Goal: Transaction & Acquisition: Obtain resource

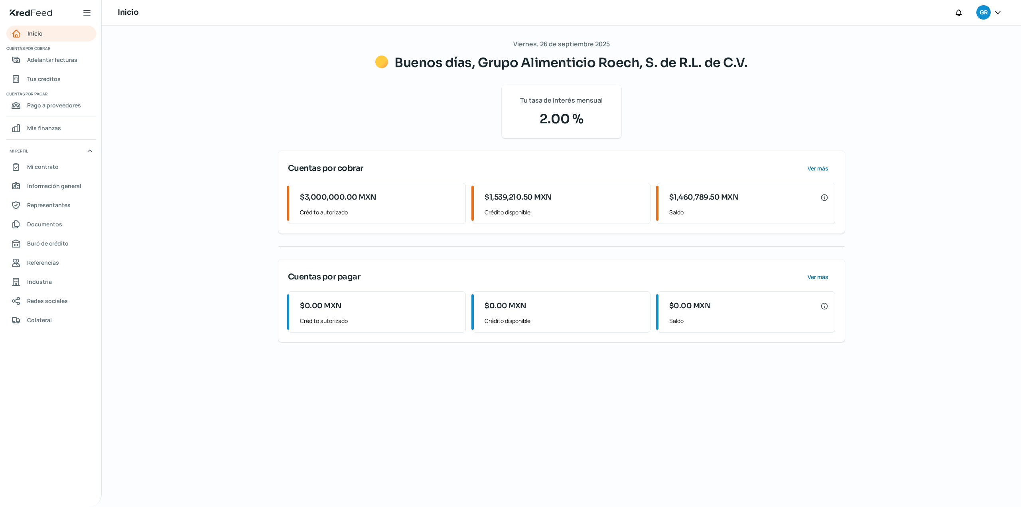
click at [393, 461] on div "[DATE] Buenos días, Grupo Alimenticio Roech, S. de R.L. de C.V. Tu tasa de inte…" at bounding box center [561, 266] width 598 height 481
click at [189, 171] on div "[DATE] Buenos días, Grupo Alimenticio Roech, S. de R.L. de C.V. Tu tasa de inte…" at bounding box center [561, 266] width 919 height 481
click at [51, 65] on link "Adelantar facturas" at bounding box center [51, 60] width 90 height 16
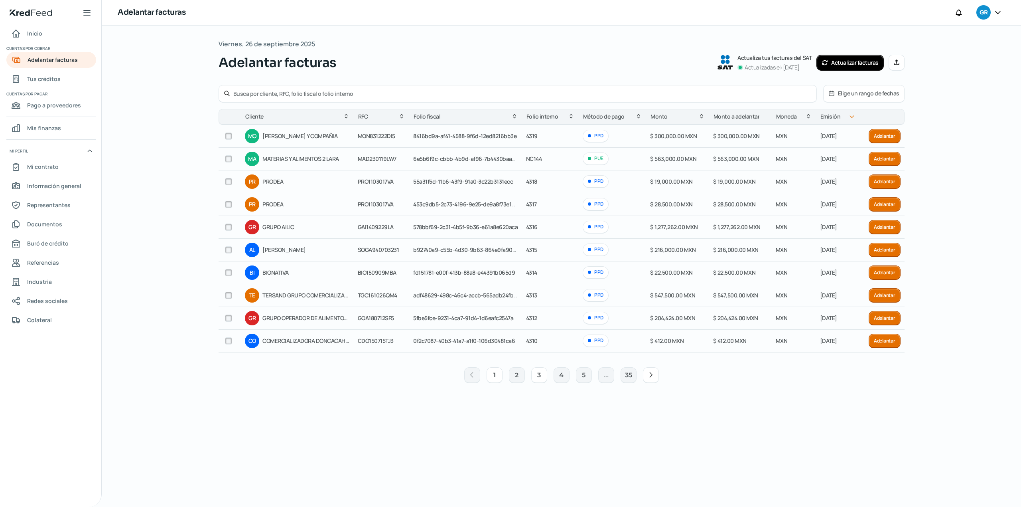
click at [533, 378] on button "3" at bounding box center [539, 375] width 16 height 16
click at [541, 377] on button "3" at bounding box center [539, 375] width 16 height 16
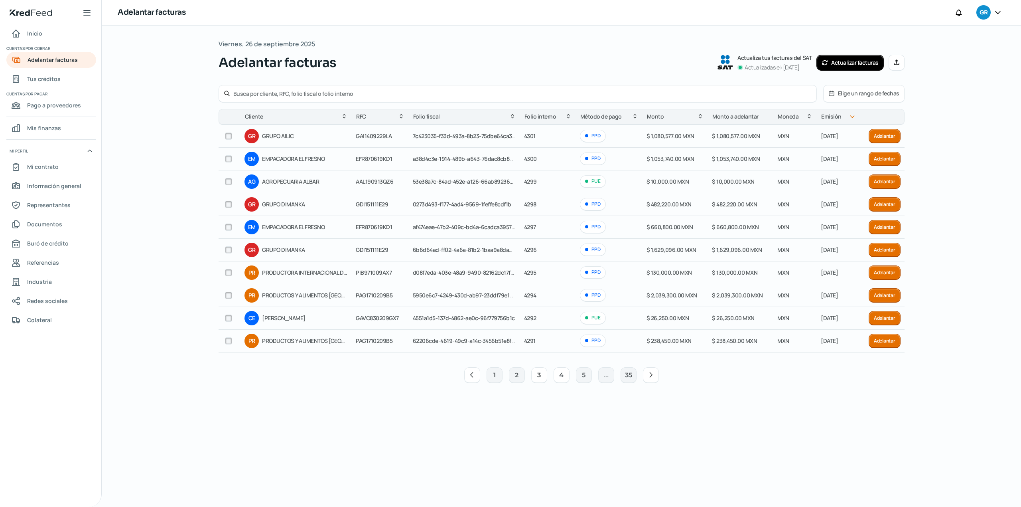
click at [556, 379] on button "4" at bounding box center [562, 375] width 16 height 16
click at [559, 374] on button "4" at bounding box center [562, 375] width 16 height 16
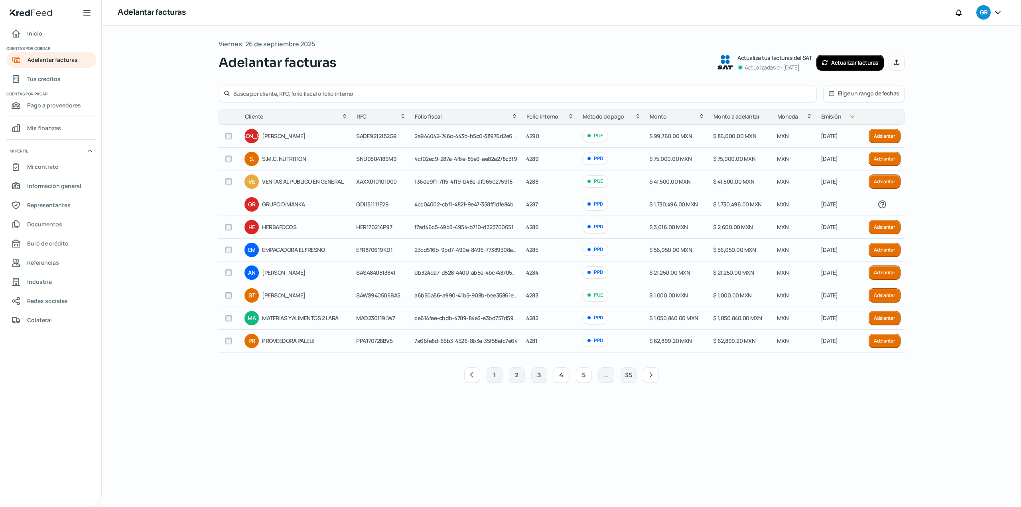
click at [583, 382] on button "5" at bounding box center [584, 375] width 16 height 16
click at [560, 377] on button "5" at bounding box center [562, 375] width 16 height 16
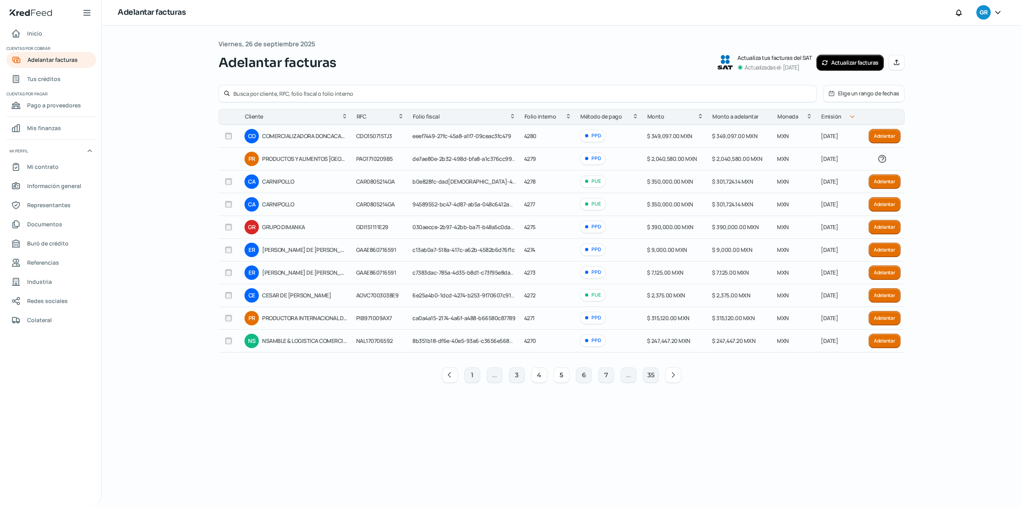
click at [538, 375] on button "4" at bounding box center [539, 375] width 16 height 16
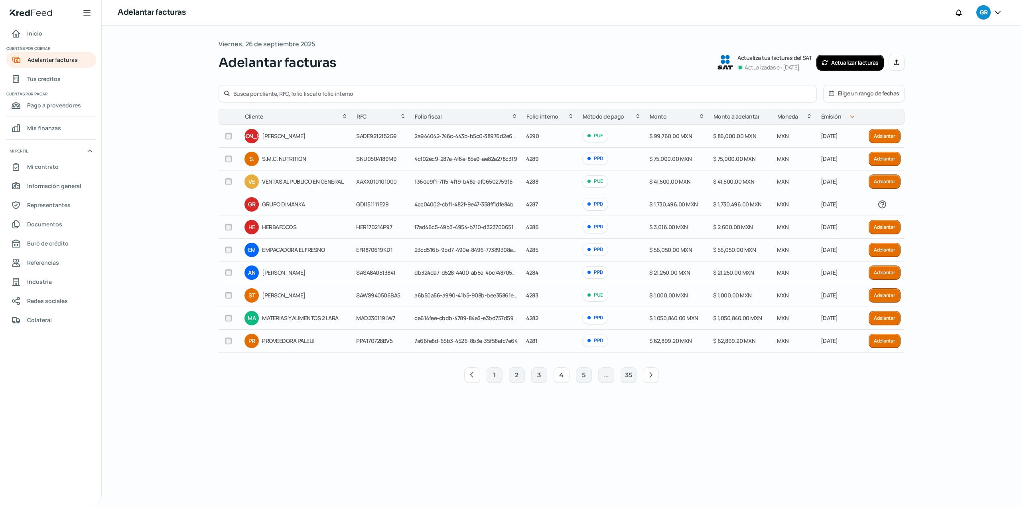
click at [888, 319] on button "Adelantar" at bounding box center [885, 318] width 32 height 14
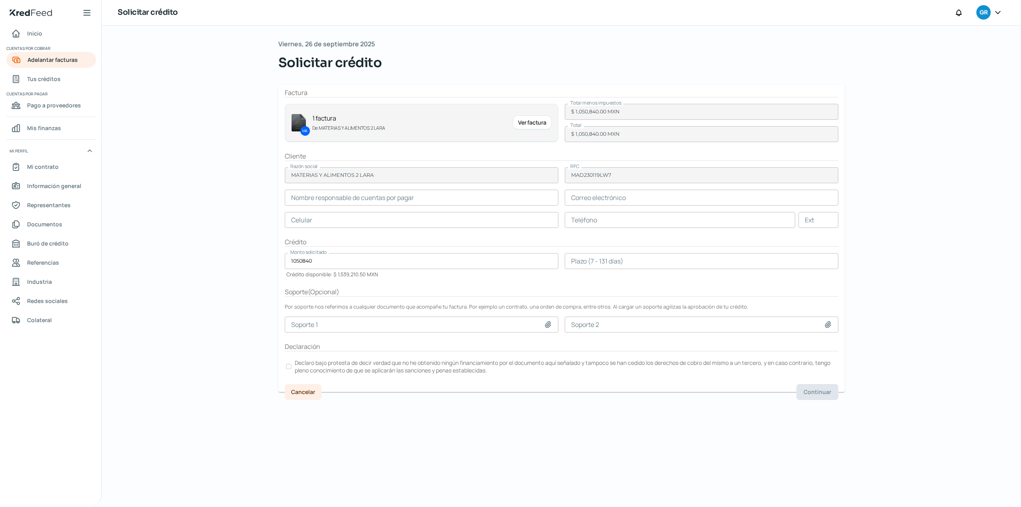
click at [396, 195] on input "text" at bounding box center [422, 197] width 274 height 16
type input "[PERSON_NAME]"
click at [675, 195] on input "text" at bounding box center [702, 197] width 274 height 16
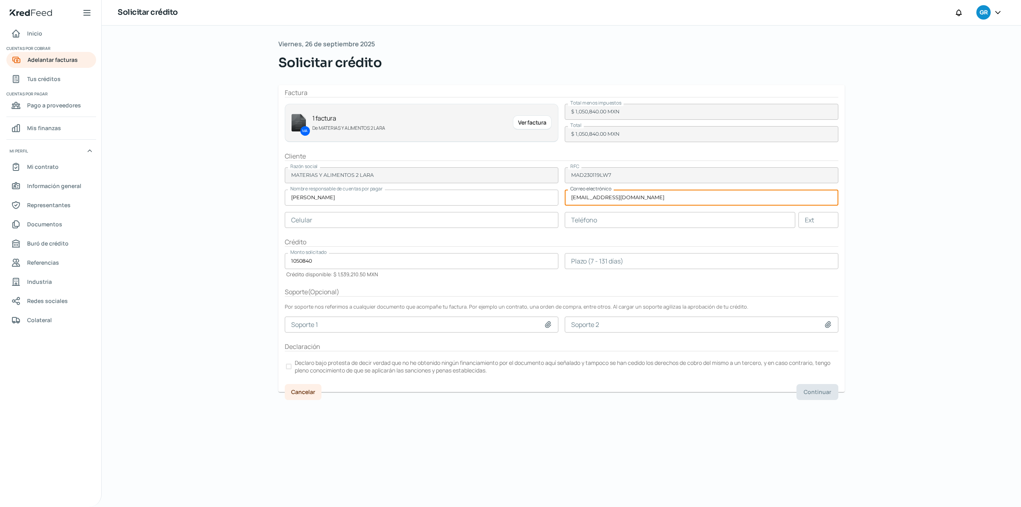
type input "[EMAIL_ADDRESS][DOMAIN_NAME]"
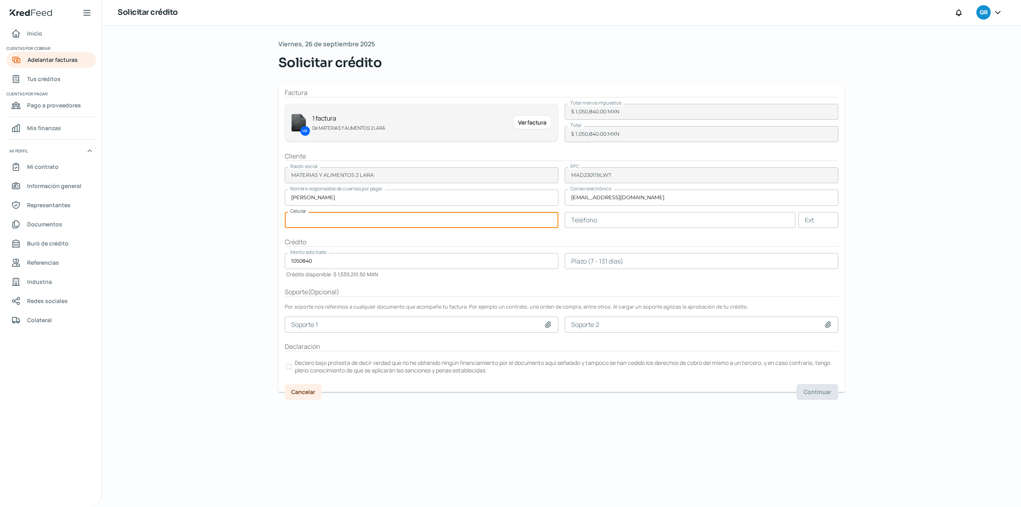
click at [330, 212] on input "text" at bounding box center [422, 220] width 274 height 16
type input "55 - 1704 - 7453"
click at [639, 227] on input "text" at bounding box center [680, 220] width 231 height 16
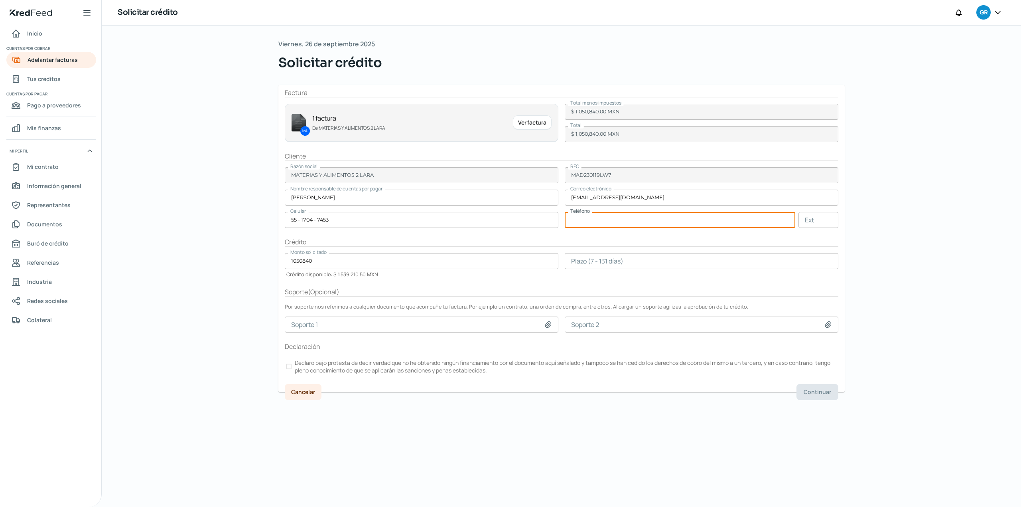
click at [617, 262] on input "number" at bounding box center [702, 261] width 274 height 16
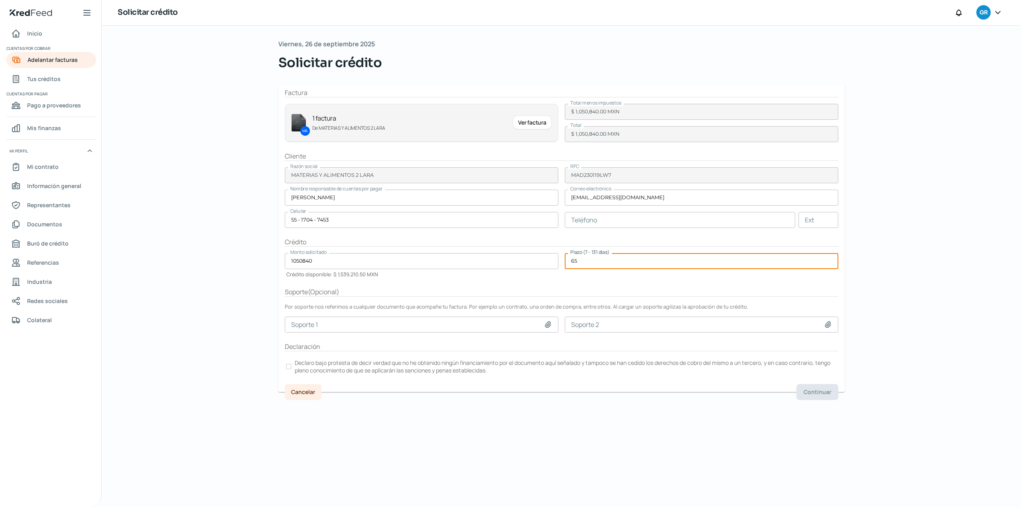
type input "65"
drag, startPoint x: 433, startPoint y: 428, endPoint x: 321, endPoint y: 390, distance: 118.2
click at [431, 426] on div "[DATE] Solicitar crédito Factura MA 1 factura De MATERIAS Y ALIMENTOS 2 [PERSON…" at bounding box center [561, 266] width 598 height 481
click at [291, 369] on div at bounding box center [289, 366] width 6 height 6
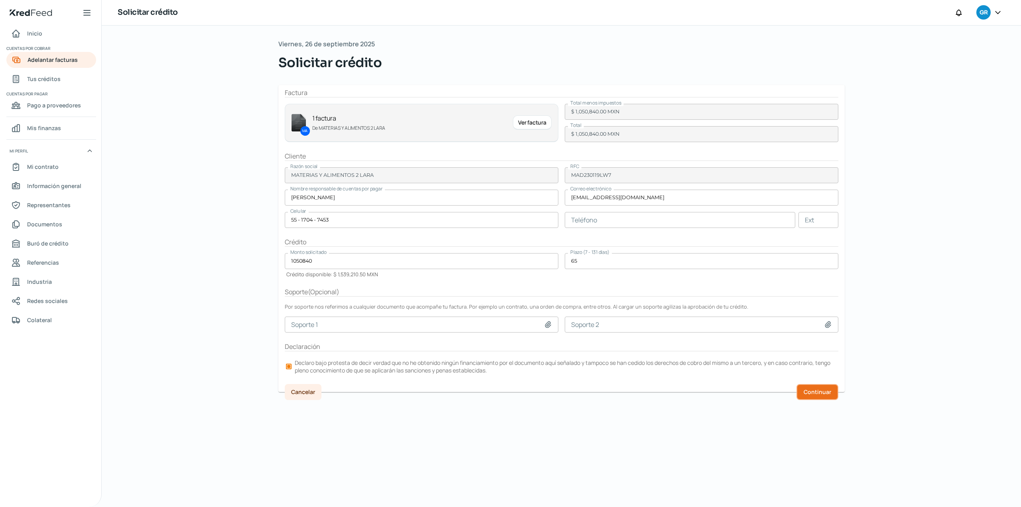
click at [808, 394] on span "Continuar" at bounding box center [818, 392] width 28 height 6
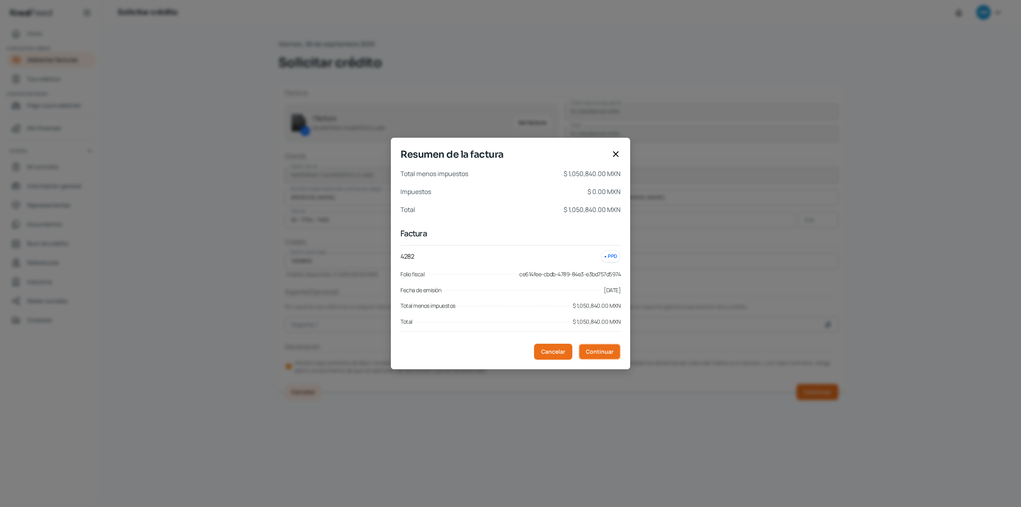
click at [608, 351] on span "Continuar" at bounding box center [600, 352] width 28 height 6
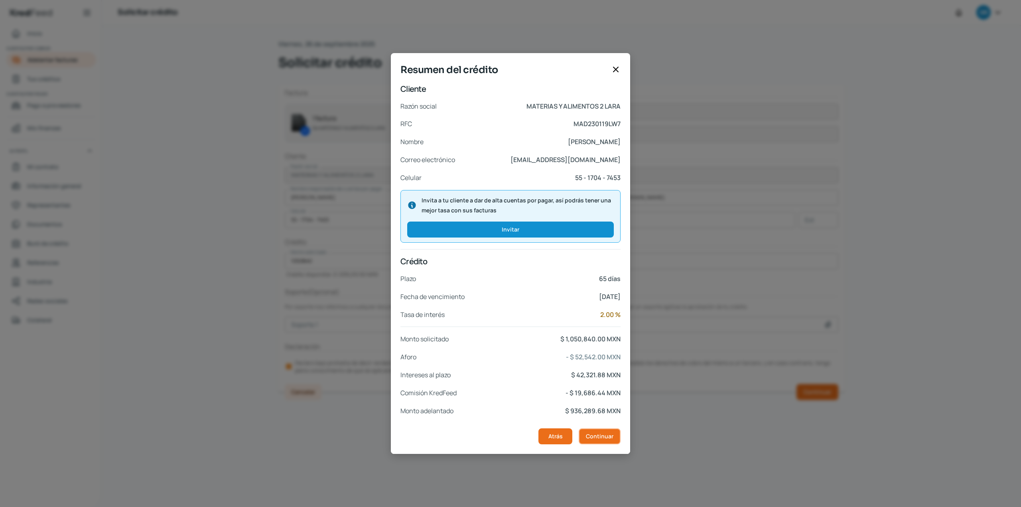
click at [601, 434] on span "Continuar" at bounding box center [600, 436] width 28 height 6
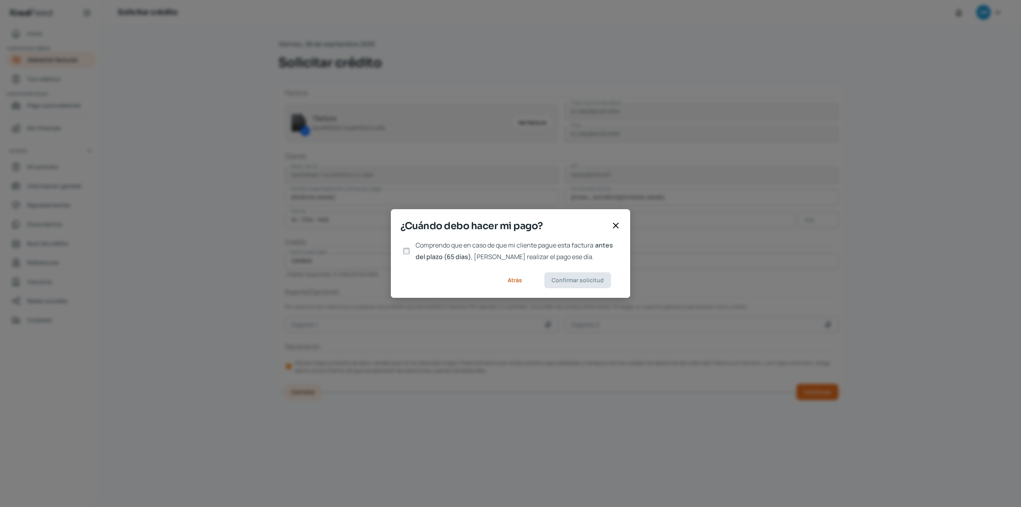
click at [410, 250] on div at bounding box center [406, 251] width 12 height 12
click at [408, 254] on input "Comprendo que en caso de que mi cliente pague esta factura antes del plazo (65 …" at bounding box center [406, 250] width 7 height 7
checkbox input "true"
click at [574, 281] on span "Confirmar solicitud" at bounding box center [578, 280] width 52 height 6
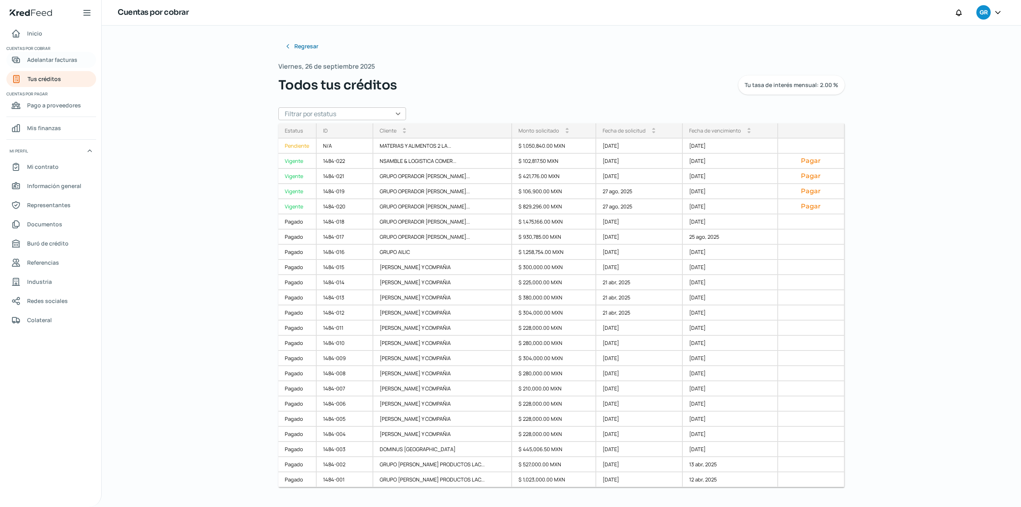
click at [50, 62] on span "Adelantar facturas" at bounding box center [52, 60] width 50 height 10
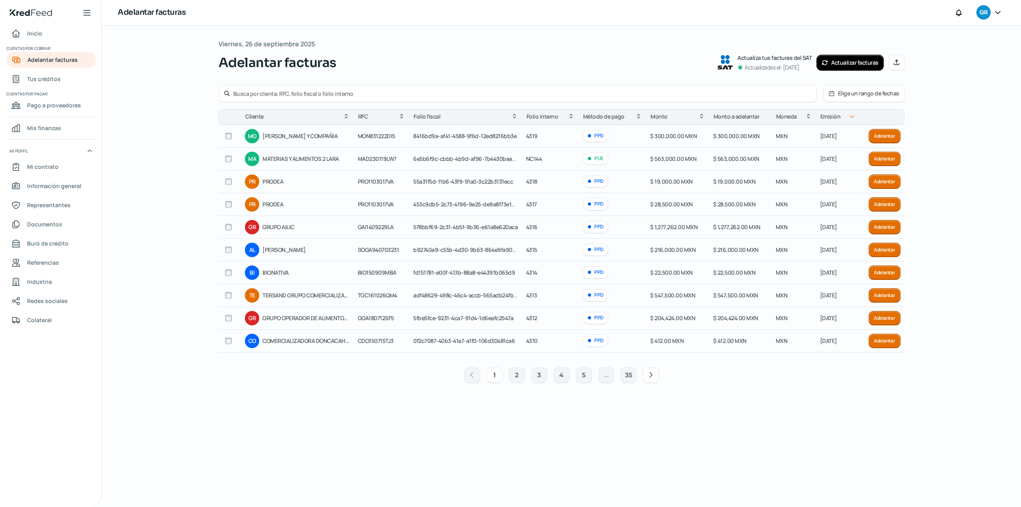
click at [891, 321] on button "Adelantar" at bounding box center [885, 318] width 32 height 14
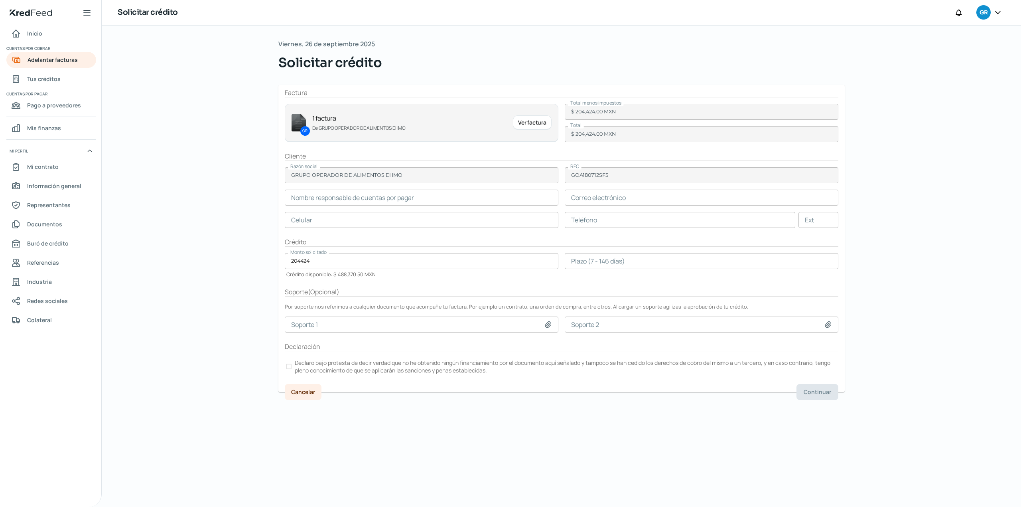
type input "[PERSON_NAME]"
type input "[PERSON_NAME][EMAIL_ADDRESS][PERSON_NAME][DOMAIN_NAME]"
type input "93 - 3323 - 4381"
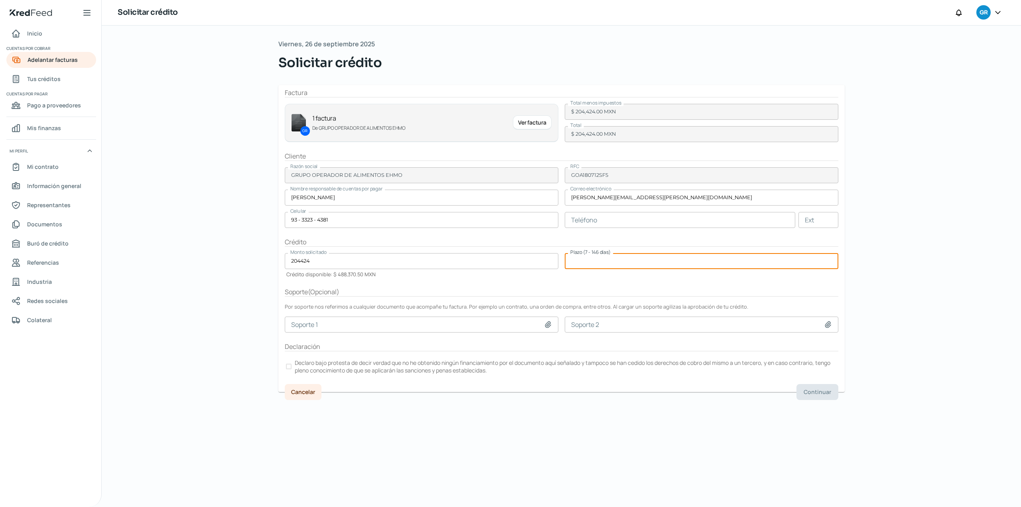
click at [613, 264] on input "number" at bounding box center [702, 261] width 274 height 16
type input "65"
click at [601, 408] on div "[DATE] Solicitar crédito Factura GR 1 factura De GRUPO OPERADOR DE ALIMENTOS EH…" at bounding box center [561, 266] width 598 height 481
click at [285, 372] on label "Declaro bajo protesta de decir verdad que no he obtenido ningún financiamiento …" at bounding box center [562, 366] width 554 height 18
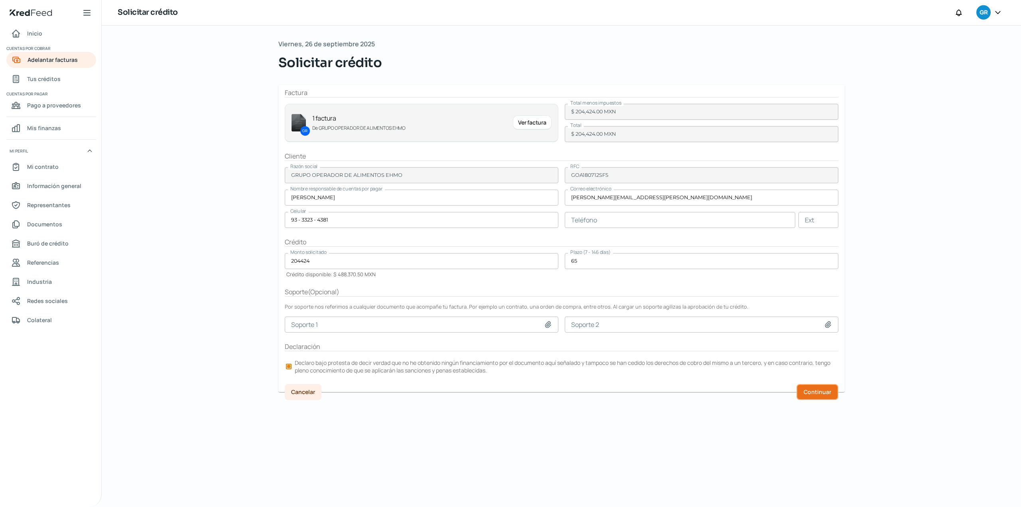
click at [821, 394] on span "Continuar" at bounding box center [818, 392] width 28 height 6
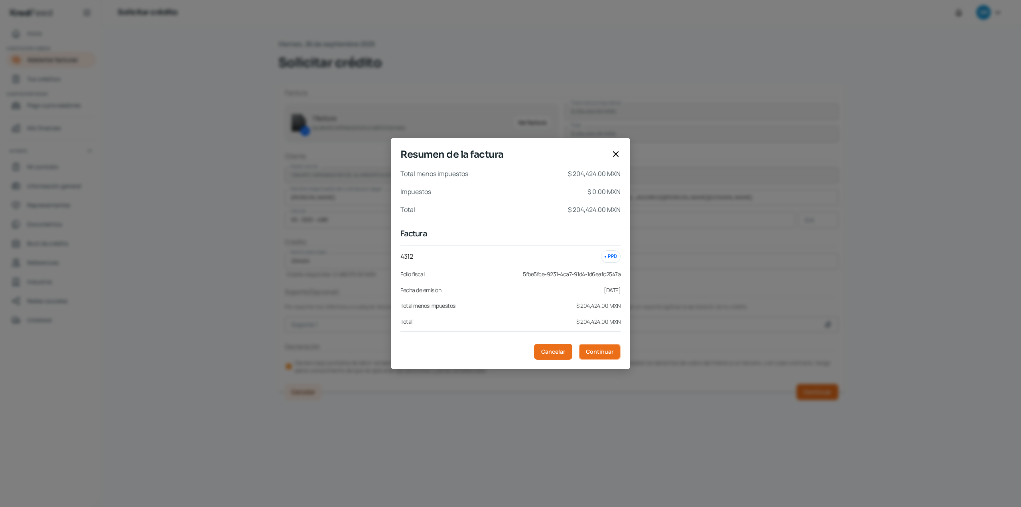
click at [603, 351] on span "Continuar" at bounding box center [600, 352] width 28 height 6
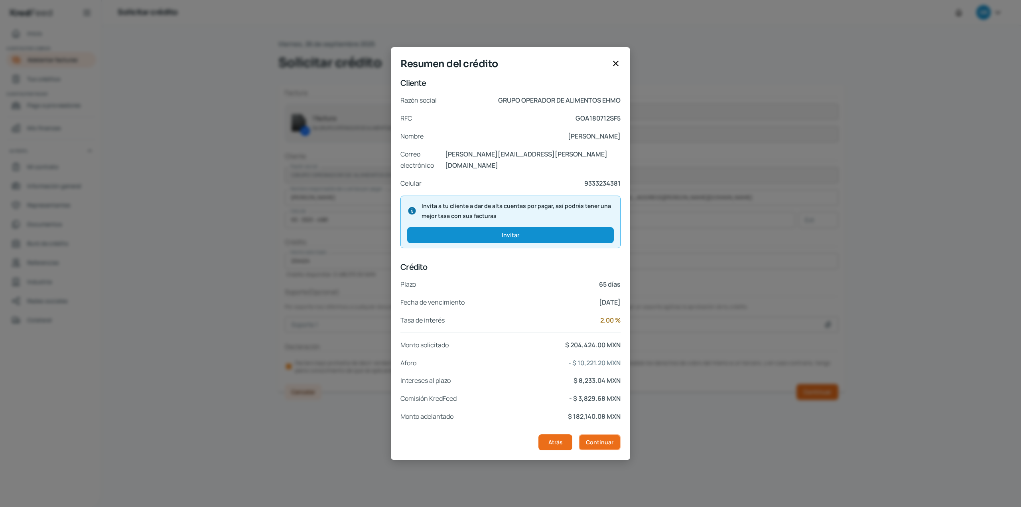
click at [608, 441] on button "Continuar" at bounding box center [600, 442] width 42 height 16
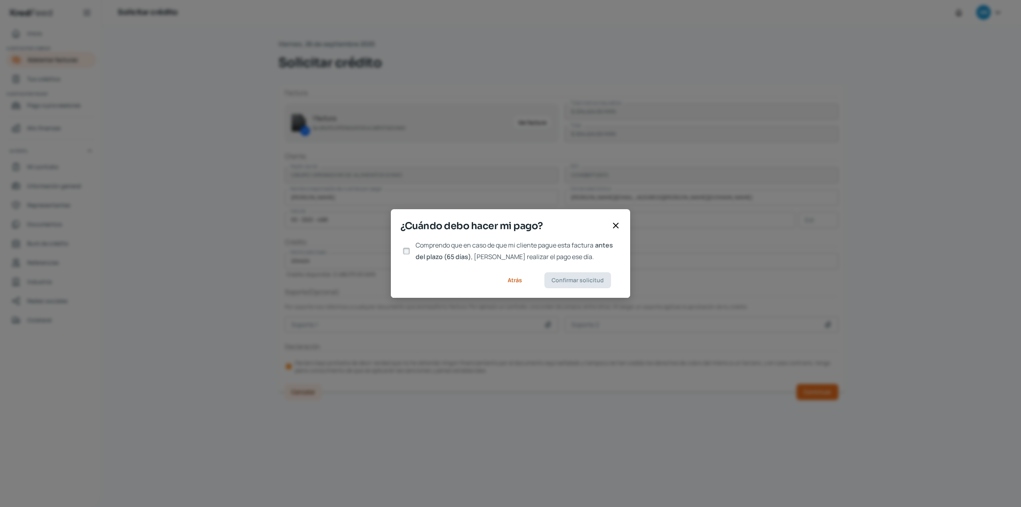
click at [406, 250] on input "Comprendo que en caso de que mi cliente pague esta factura antes del plazo (65 …" at bounding box center [406, 250] width 7 height 7
checkbox input "true"
click at [589, 283] on span "Confirmar solicitud" at bounding box center [578, 280] width 52 height 6
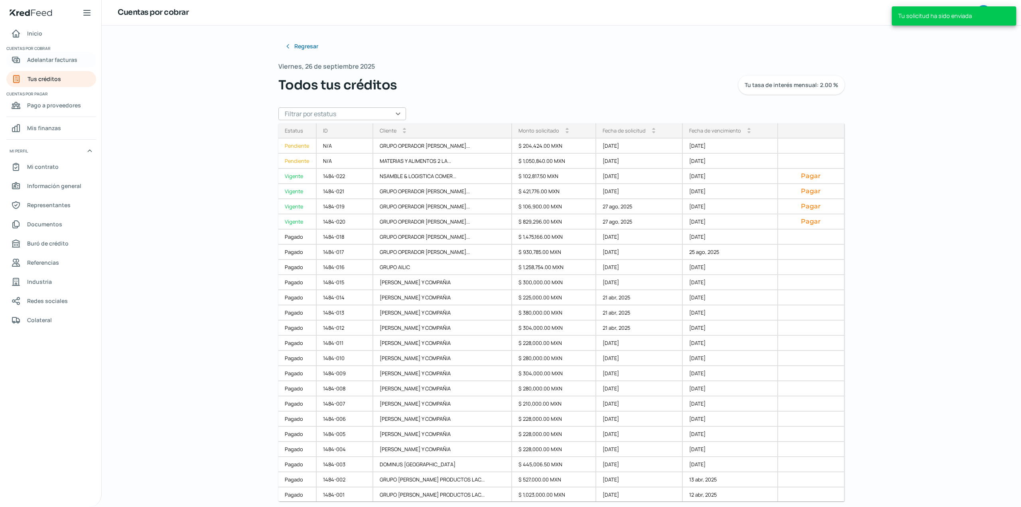
click at [52, 58] on span "Adelantar facturas" at bounding box center [52, 60] width 50 height 10
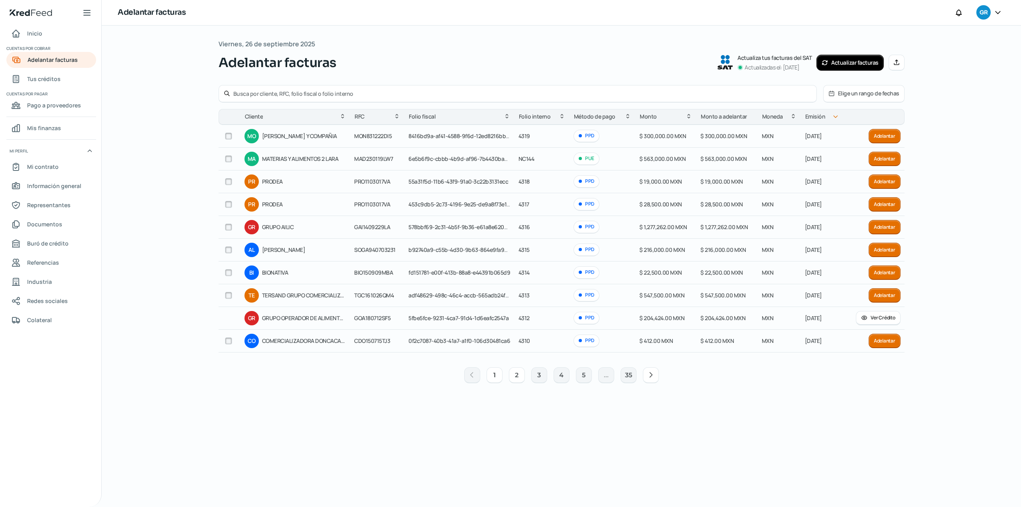
click at [511, 376] on button "2" at bounding box center [517, 375] width 16 height 16
click at [538, 377] on button "3" at bounding box center [539, 375] width 16 height 16
click at [541, 377] on button "3" at bounding box center [539, 375] width 16 height 16
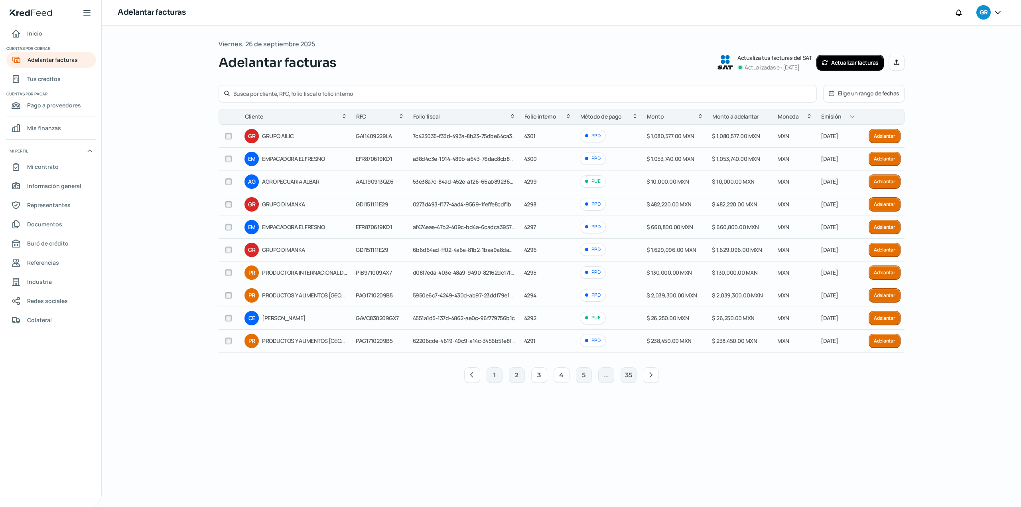
click at [565, 374] on button "4" at bounding box center [562, 375] width 16 height 16
click at [566, 379] on button "4" at bounding box center [562, 375] width 16 height 16
click at [564, 375] on button "4" at bounding box center [562, 375] width 16 height 16
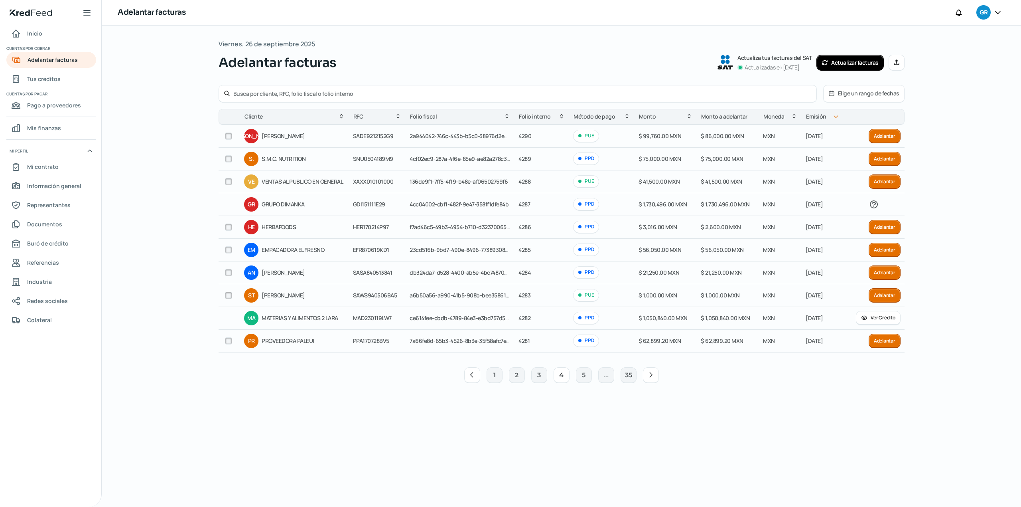
click at [564, 375] on button "4" at bounding box center [562, 375] width 16 height 16
click at [586, 379] on button "5" at bounding box center [584, 375] width 16 height 16
click at [562, 380] on button "5" at bounding box center [562, 375] width 16 height 16
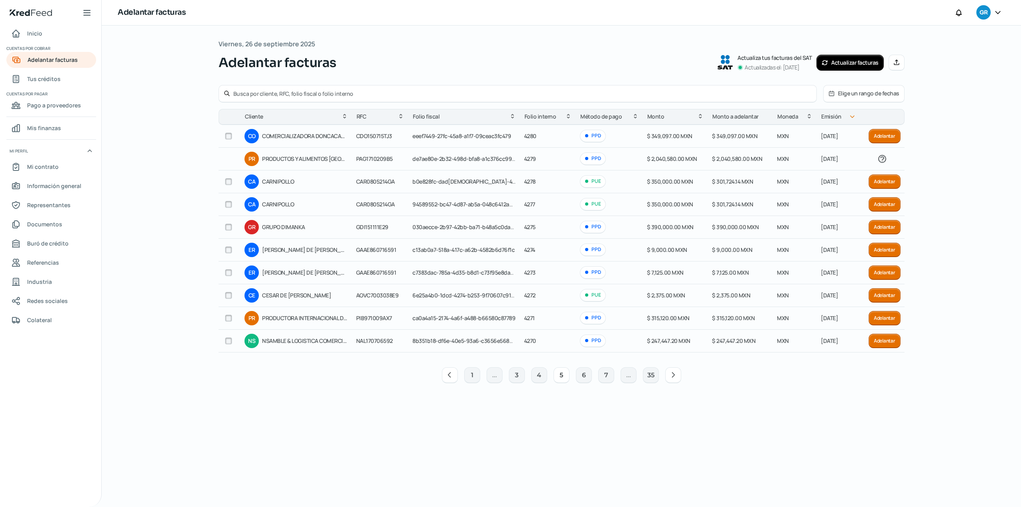
click at [889, 344] on button "Adelantar" at bounding box center [885, 340] width 32 height 14
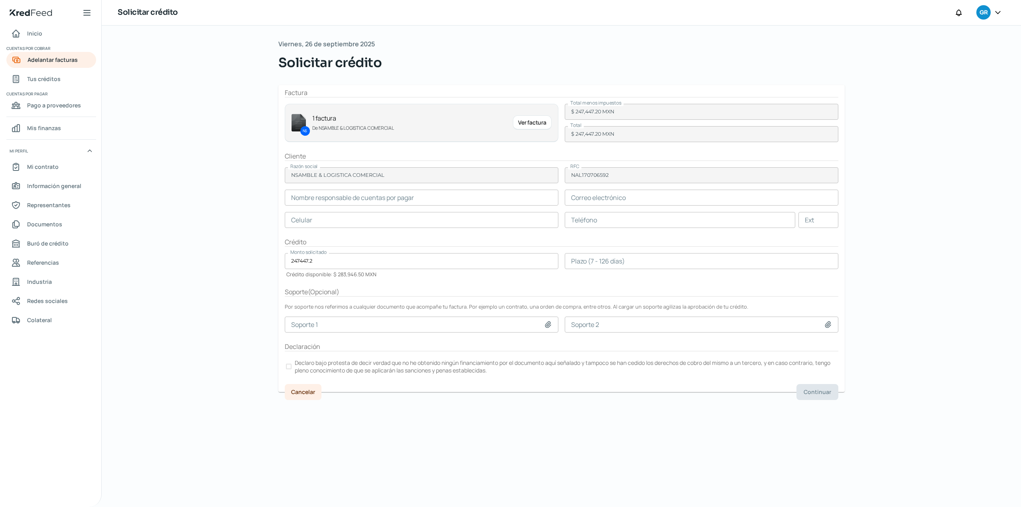
type input "Cesar de Anda"
type input "[EMAIL_ADDRESS][DOMAIN_NAME]"
type input "33 - 2435 - 9966"
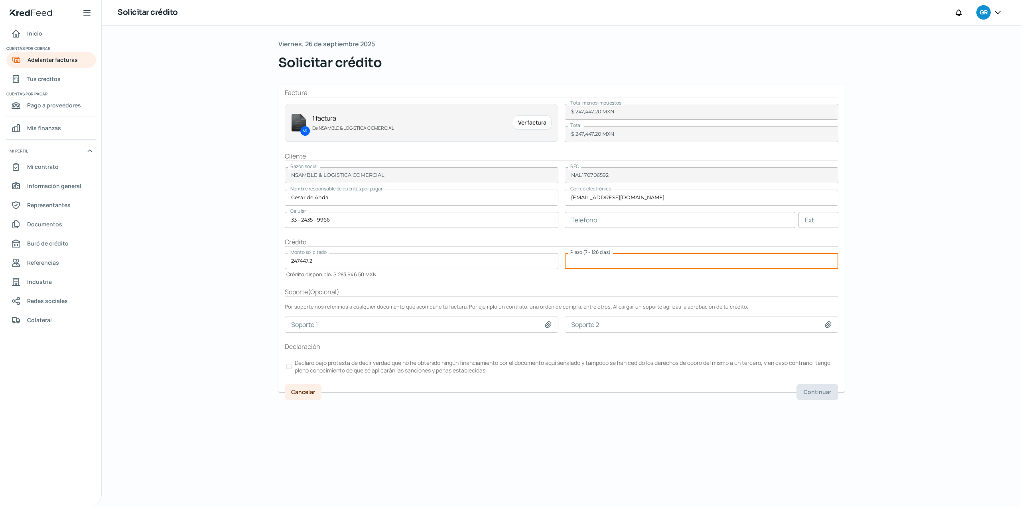
click at [592, 259] on input "number" at bounding box center [702, 261] width 274 height 16
type input "65"
click at [633, 414] on div "[DATE] Solicitar crédito Factura NS 1 factura De NSAMBLE & LOGISTICA COMERCIAL …" at bounding box center [561, 266] width 598 height 481
click at [286, 367] on div at bounding box center [289, 366] width 6 height 6
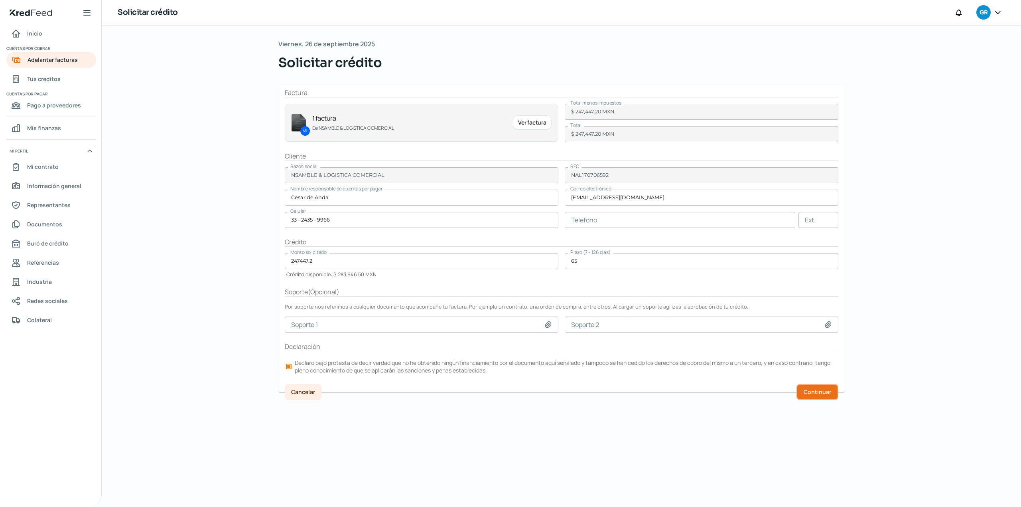
click at [825, 394] on span "Continuar" at bounding box center [818, 392] width 28 height 6
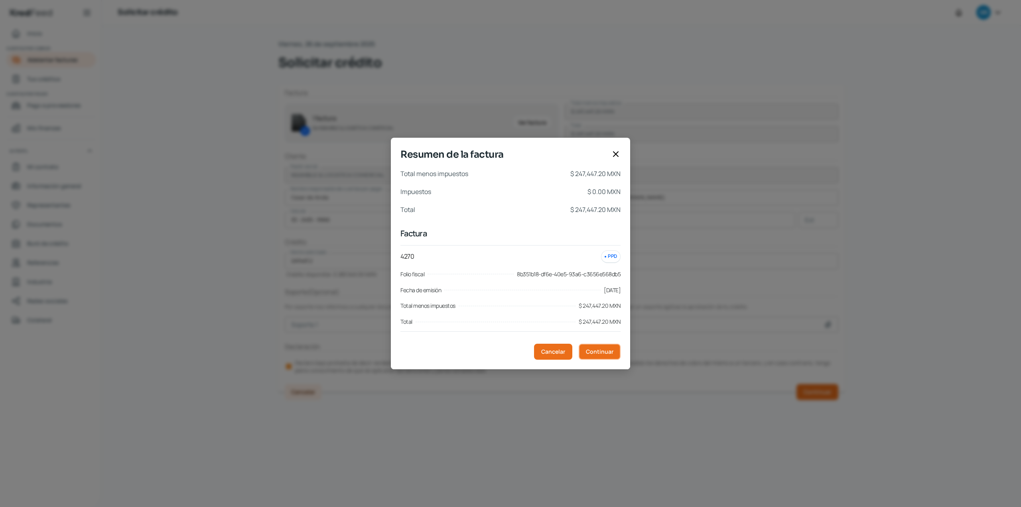
click at [605, 357] on button "Continuar" at bounding box center [600, 351] width 42 height 16
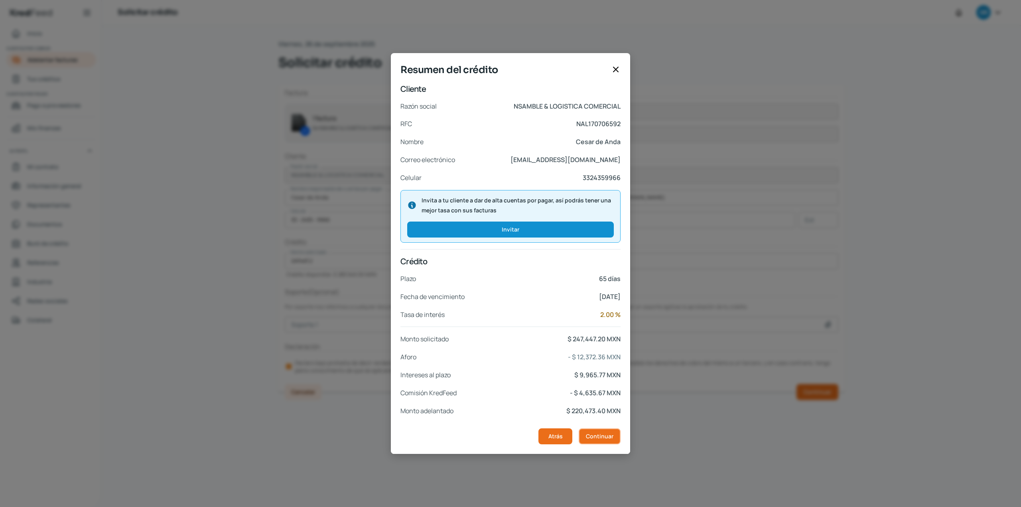
click at [603, 439] on span "Continuar" at bounding box center [600, 436] width 28 height 6
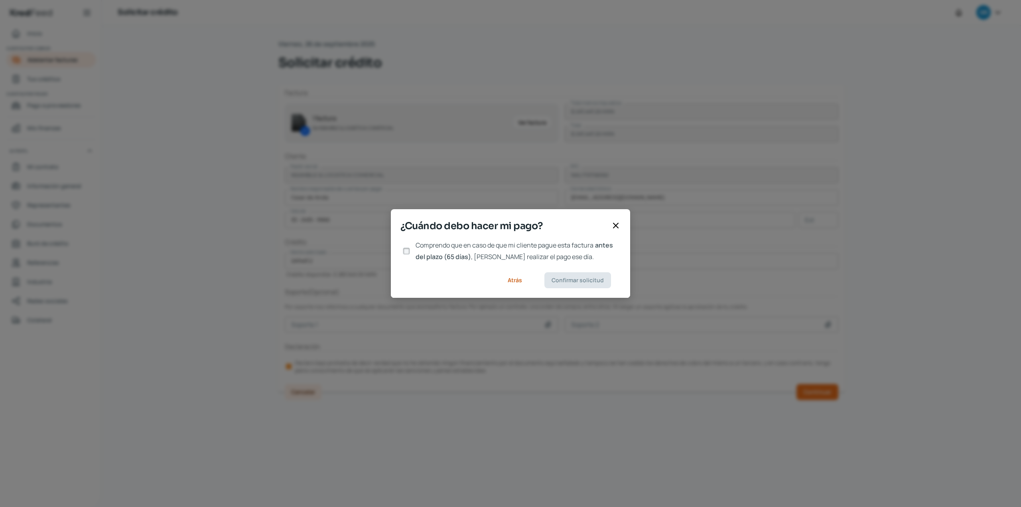
click at [419, 251] on label "Comprendo que en caso de que mi cliente pague esta factura antes del plazo (65 …" at bounding box center [516, 250] width 208 height 23
click at [410, 251] on input "Comprendo que en caso de que mi cliente pague esta factura antes del plazo (65 …" at bounding box center [406, 250] width 7 height 7
checkbox input "true"
click at [584, 281] on span "Confirmar solicitud" at bounding box center [578, 280] width 52 height 6
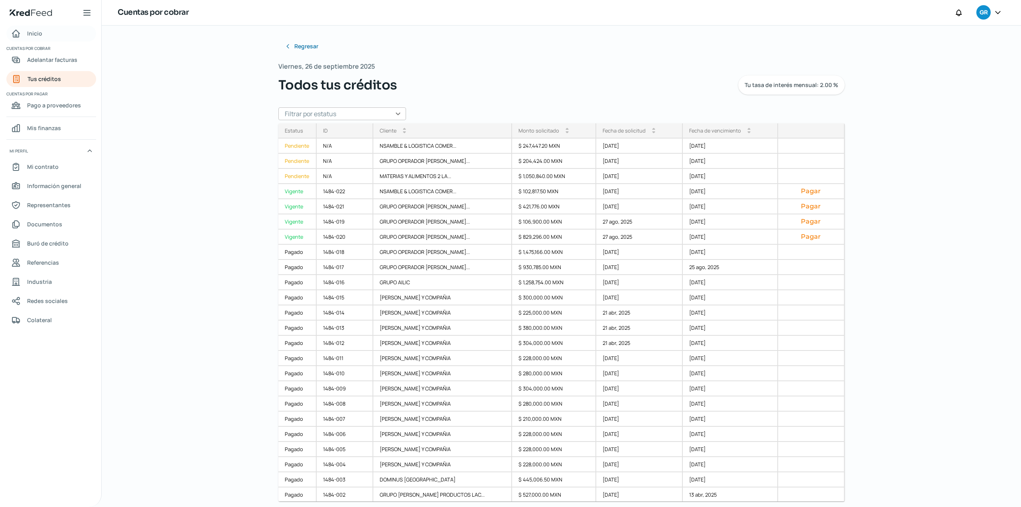
click at [35, 30] on span "Inicio" at bounding box center [34, 33] width 15 height 10
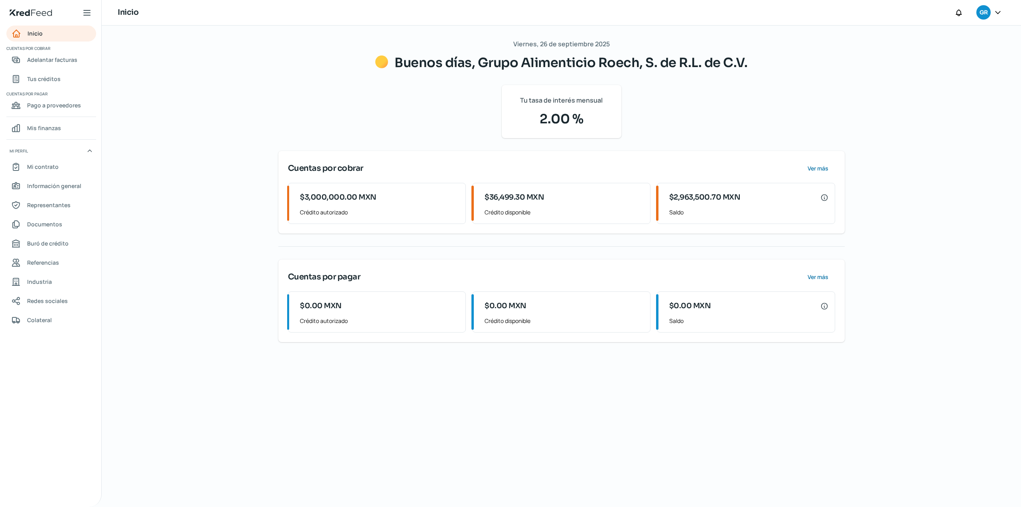
click at [533, 422] on div "[DATE] Buenos días, Grupo Alimenticio Roech, S. de R.L. de C.V. Tu tasa de inte…" at bounding box center [561, 266] width 598 height 481
click at [617, 415] on div "[DATE] Buenos días, Grupo Alimenticio Roech, S. de R.L. de C.V. Tu tasa de inte…" at bounding box center [561, 266] width 598 height 481
click at [617, 412] on div "[DATE] Buenos días, Grupo Alimenticio Roech, S. de R.L. de C.V. Tu tasa de inte…" at bounding box center [561, 266] width 598 height 481
click at [505, 420] on div "[DATE] Buenos días, Grupo Alimenticio Roech, S. de R.L. de C.V. Tu tasa de inte…" at bounding box center [561, 266] width 598 height 481
click at [65, 62] on span "Adelantar facturas" at bounding box center [52, 60] width 50 height 10
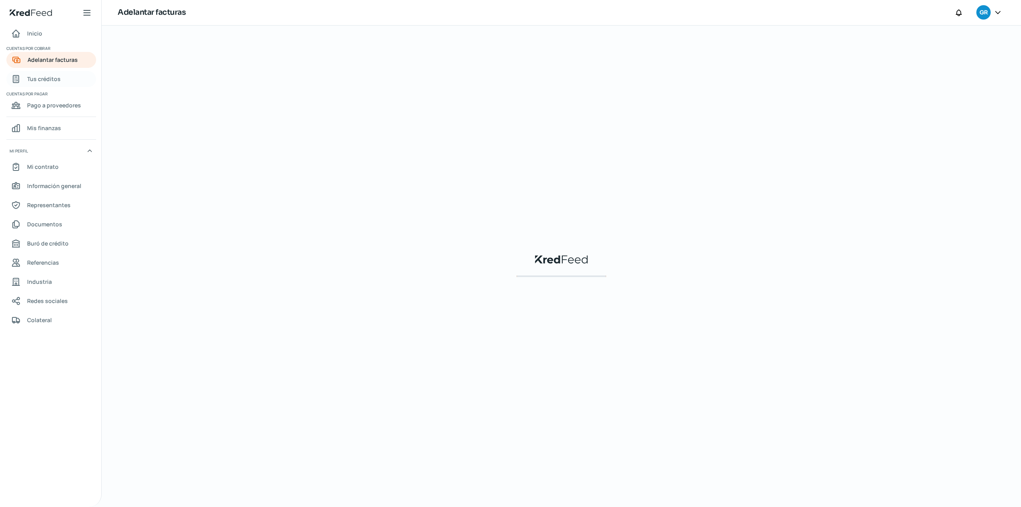
click at [53, 78] on span "Tus créditos" at bounding box center [44, 79] width 34 height 10
